Goal: Information Seeking & Learning: Learn about a topic

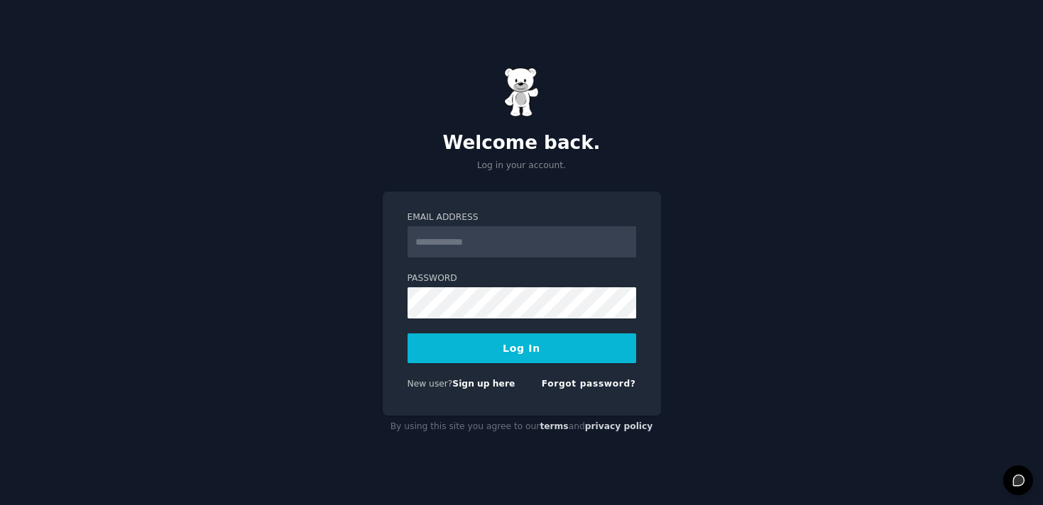
click at [475, 244] on input "Email Address" at bounding box center [521, 241] width 229 height 31
click at [436, 216] on label "Email Address" at bounding box center [521, 218] width 229 height 13
click at [436, 226] on input "Email Address" at bounding box center [521, 241] width 229 height 31
click at [436, 241] on input "Email Address" at bounding box center [521, 241] width 229 height 31
type input "**********"
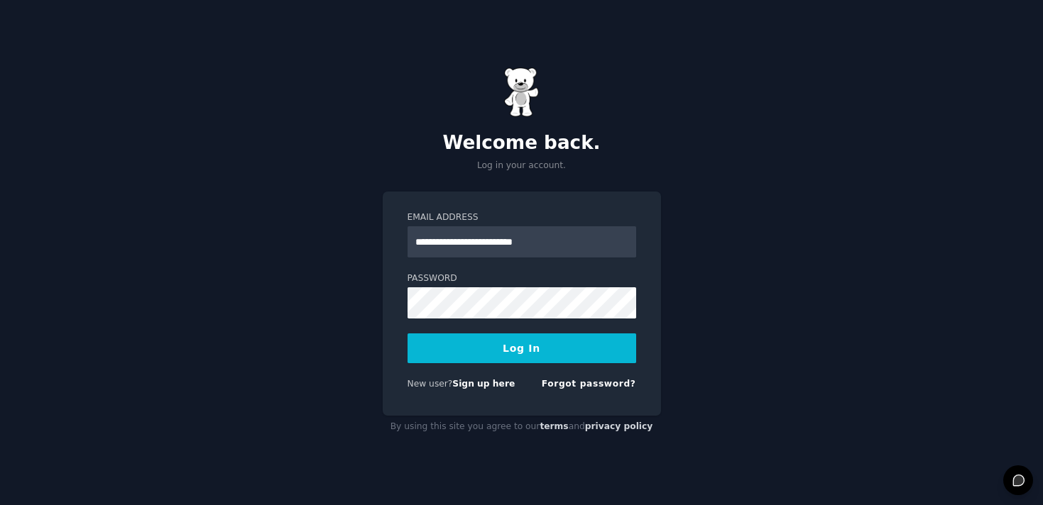
click at [495, 351] on button "Log In" at bounding box center [521, 349] width 229 height 30
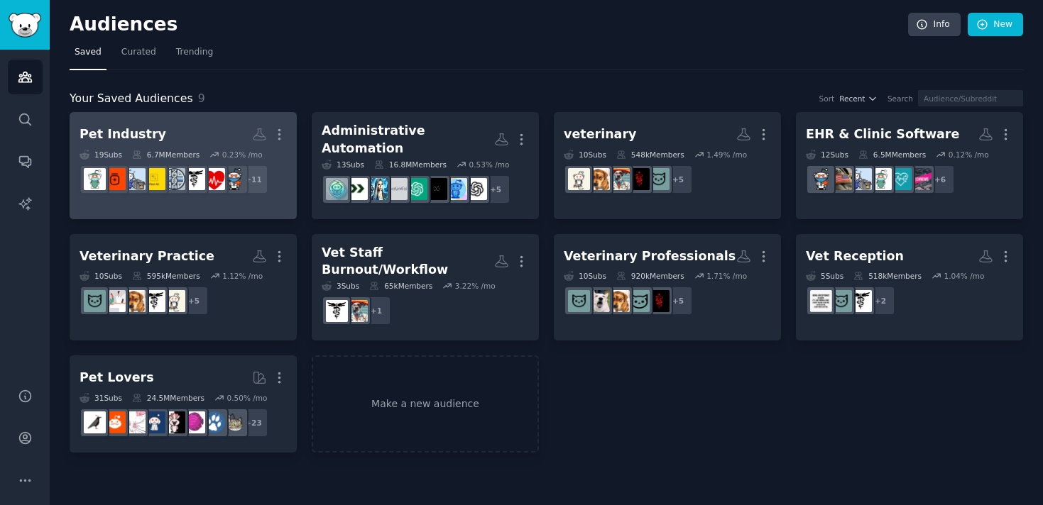
click at [199, 127] on h2 "Pet Industry More" at bounding box center [183, 134] width 207 height 25
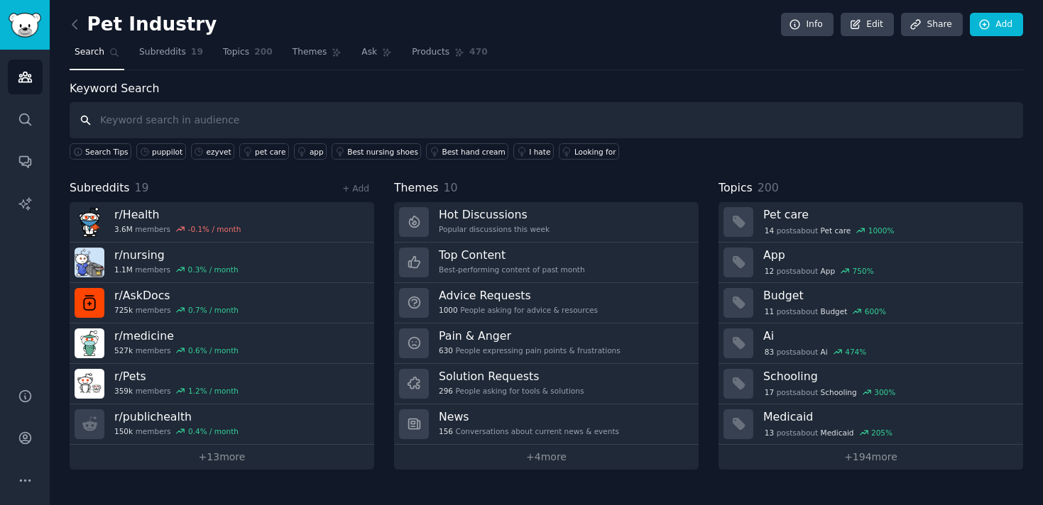
click at [173, 124] on input "text" at bounding box center [546, 120] width 953 height 36
type input "codes"
